Goal: Task Accomplishment & Management: Manage account settings

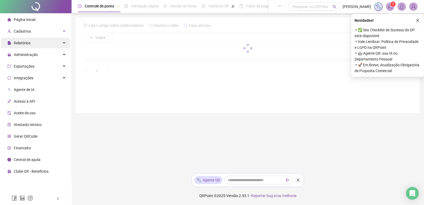
click at [51, 45] on div "Relatórios" at bounding box center [35, 43] width 69 height 11
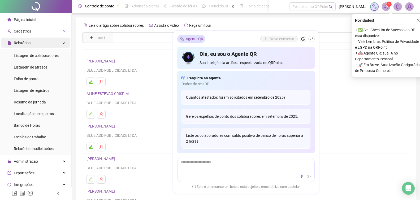
click at [45, 45] on div "Relatórios" at bounding box center [35, 43] width 69 height 11
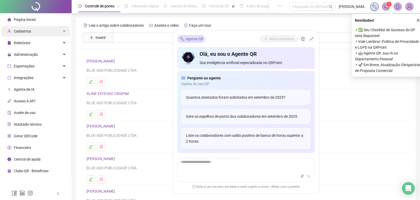
click at [52, 33] on div "Cadastros" at bounding box center [35, 31] width 69 height 11
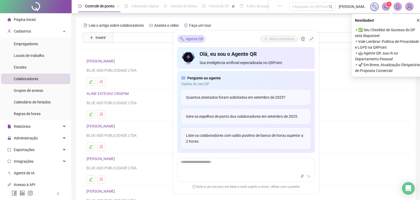
click at [43, 80] on li "Colaboradores" at bounding box center [35, 79] width 69 height 11
click at [311, 38] on icon "shrink" at bounding box center [311, 39] width 4 height 4
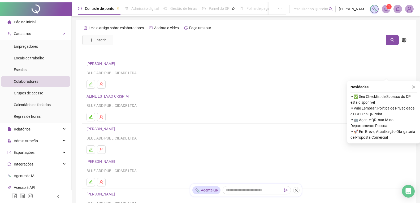
scroll to position [64, 0]
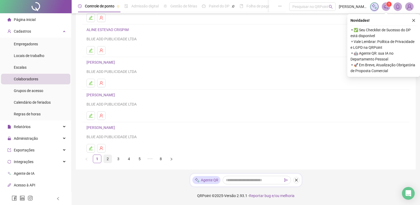
click at [109, 157] on link "2" at bounding box center [108, 159] width 8 height 8
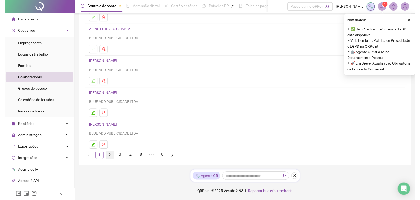
scroll to position [0, 0]
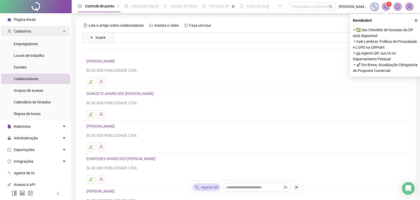
click at [33, 33] on div "Cadastros" at bounding box center [35, 31] width 69 height 11
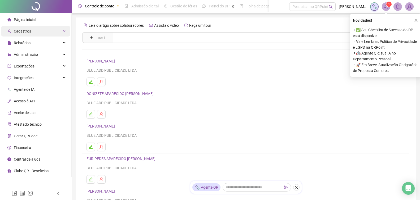
click at [36, 32] on div "Cadastros" at bounding box center [35, 31] width 69 height 11
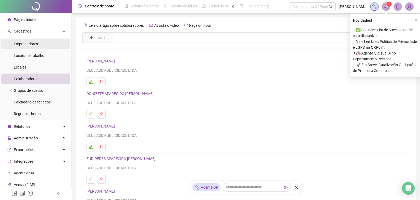
click at [37, 45] on span "Empregadores" at bounding box center [26, 44] width 24 height 4
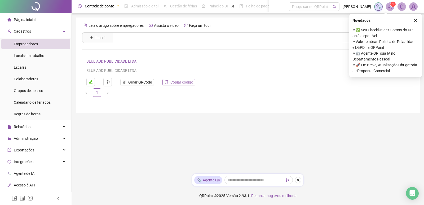
click at [178, 84] on span "Copiar código" at bounding box center [181, 82] width 23 height 6
click at [60, 125] on div "Relatórios" at bounding box center [35, 126] width 69 height 11
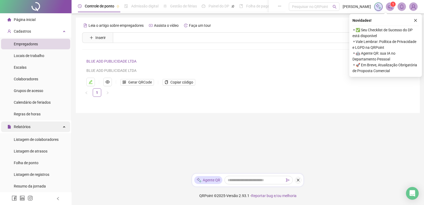
click at [60, 125] on div "Relatórios" at bounding box center [35, 126] width 69 height 11
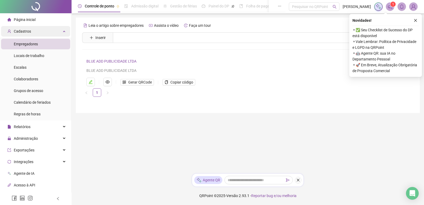
click at [55, 34] on div "Cadastros" at bounding box center [35, 31] width 69 height 11
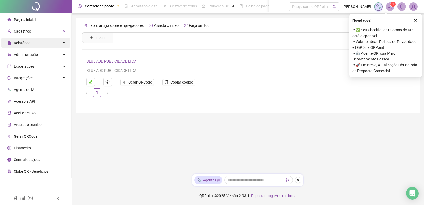
click at [59, 41] on div "Relatórios" at bounding box center [35, 43] width 69 height 11
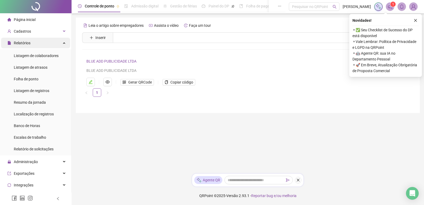
click at [55, 45] on div "Relatórios" at bounding box center [35, 43] width 69 height 11
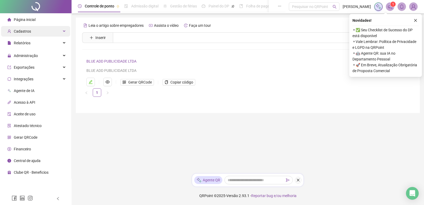
click at [51, 35] on div "Cadastros" at bounding box center [35, 31] width 69 height 11
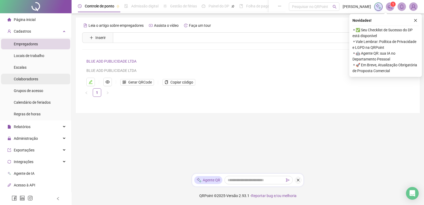
click at [48, 78] on li "Colaboradores" at bounding box center [35, 79] width 69 height 11
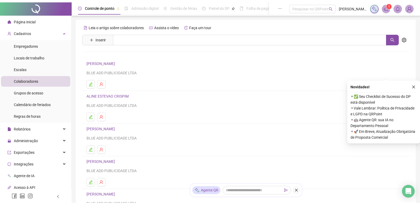
scroll to position [64, 0]
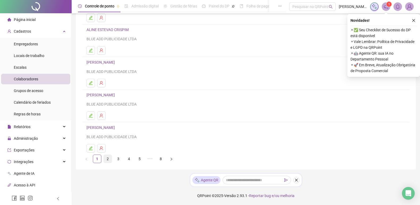
click at [110, 159] on link "2" at bounding box center [108, 159] width 8 height 8
click at [120, 160] on link "3" at bounding box center [118, 159] width 8 height 8
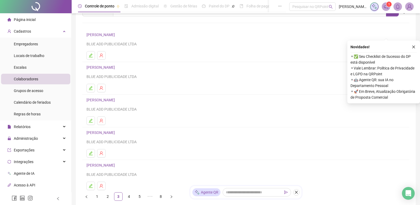
scroll to position [53, 0]
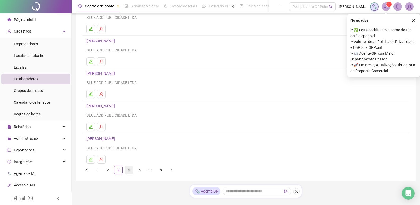
click at [126, 169] on link "4" at bounding box center [129, 170] width 8 height 8
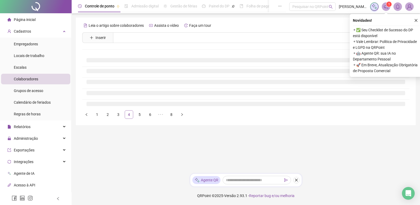
scroll to position [0, 0]
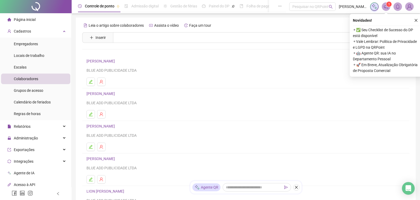
click at [116, 62] on link "JHONATAN FERNANDES ORLANDO" at bounding box center [101, 61] width 30 height 4
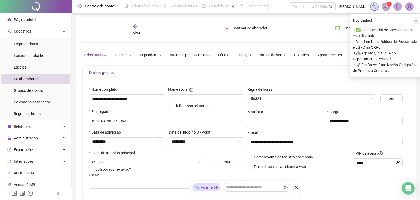
type input "**********"
click at [417, 21] on icon "close" at bounding box center [416, 21] width 4 height 4
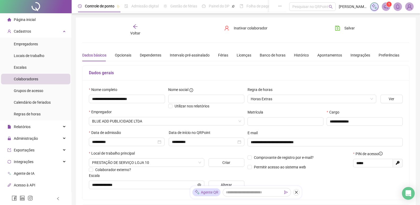
click at [134, 27] on icon "arrow-left" at bounding box center [135, 26] width 4 height 4
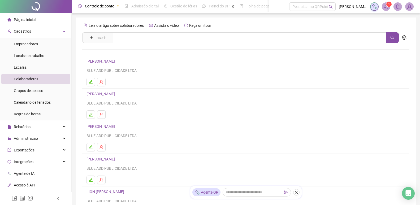
click at [116, 93] on link "JHONATTAN DE SOUZA NUNES" at bounding box center [101, 94] width 30 height 4
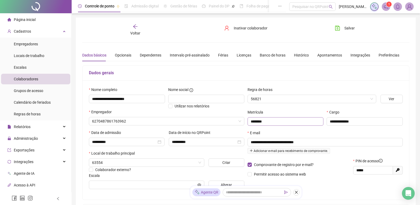
type input "**********"
